Goal: Information Seeking & Learning: Learn about a topic

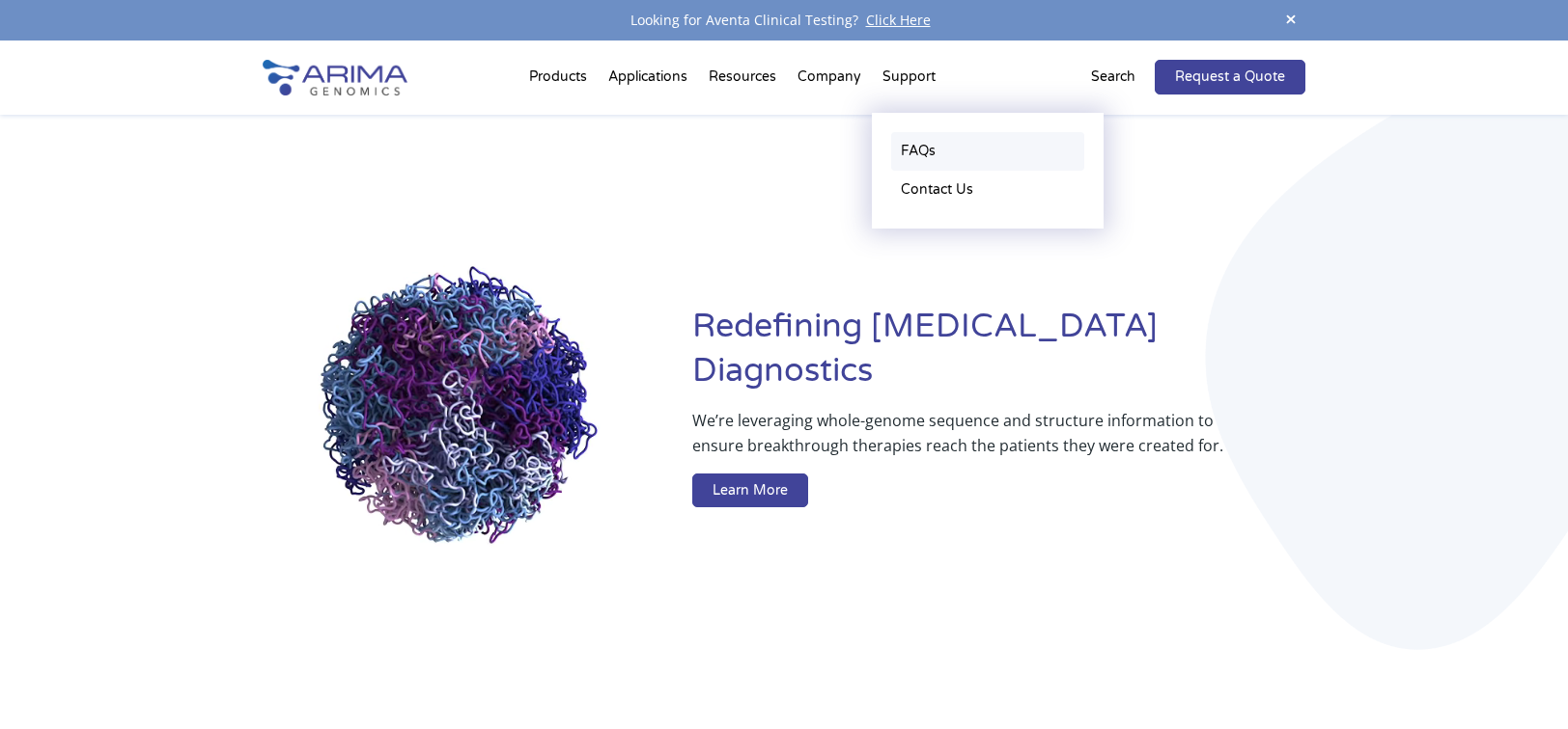
click at [937, 147] on link "FAQs" at bounding box center [987, 151] width 193 height 38
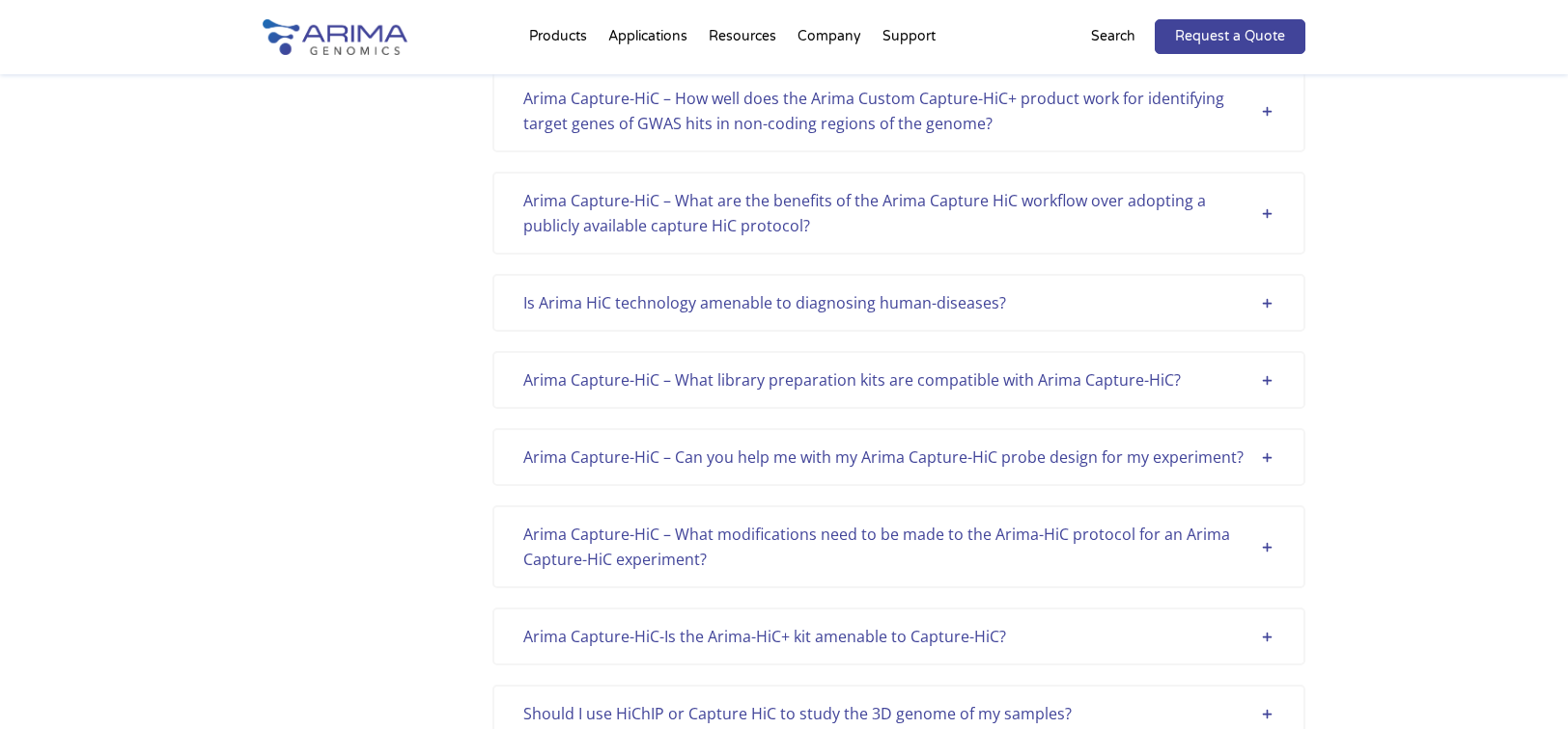
scroll to position [1934, 0]
